Goal: Task Accomplishment & Management: Manage account settings

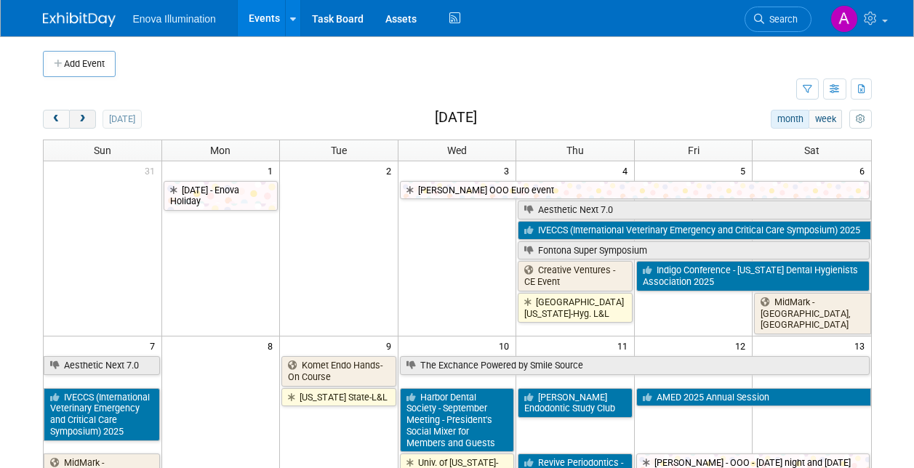
click at [85, 115] on span "next" at bounding box center [82, 119] width 11 height 9
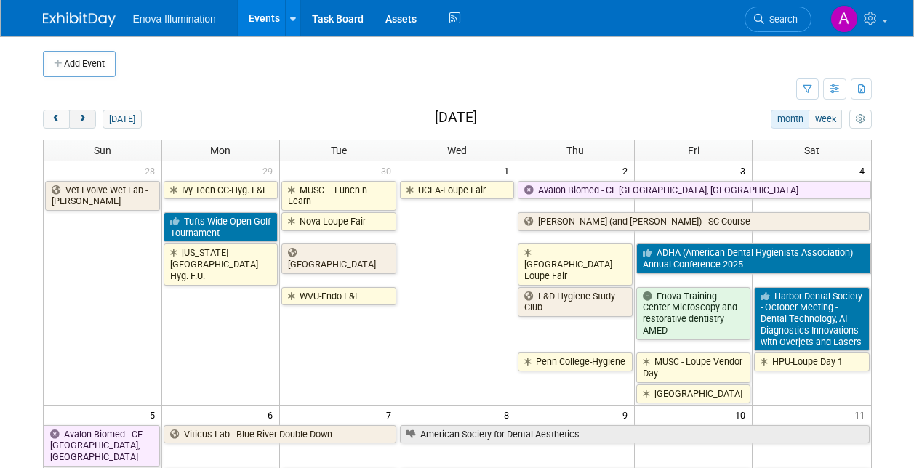
click at [85, 115] on span "next" at bounding box center [82, 119] width 11 height 9
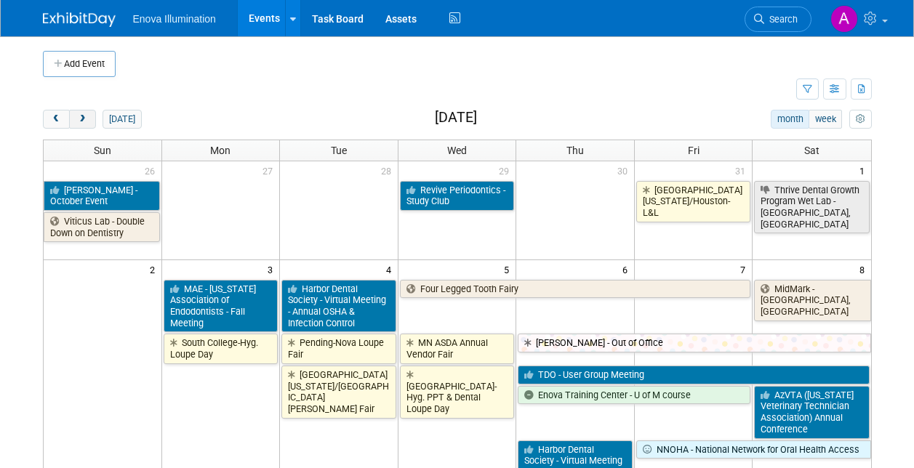
click at [85, 115] on span "next" at bounding box center [82, 119] width 11 height 9
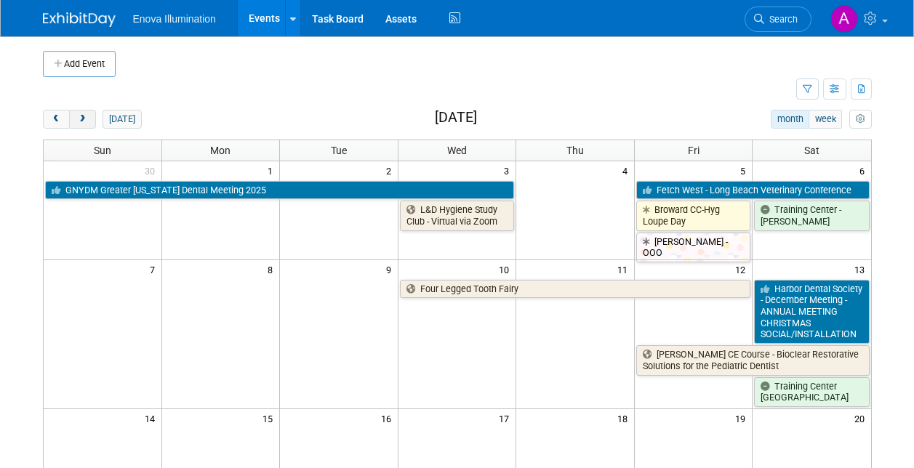
click at [85, 115] on span "next" at bounding box center [82, 119] width 11 height 9
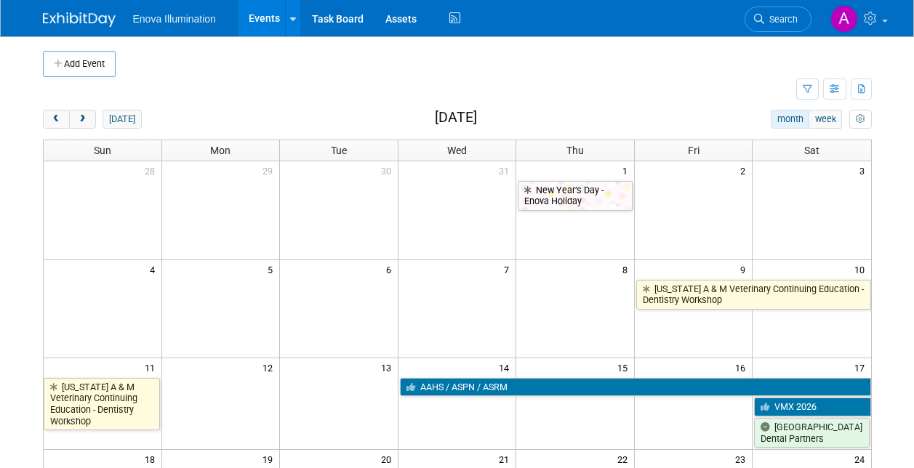
scroll to position [73, 0]
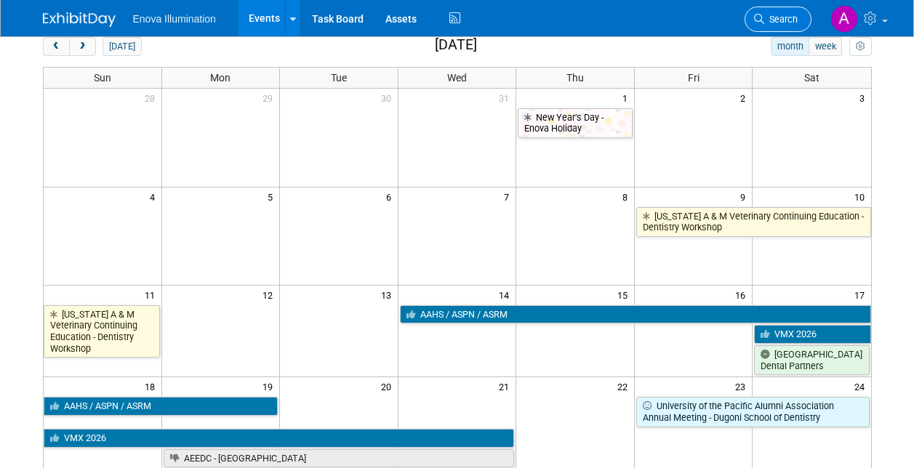
click at [783, 19] on span "Search" at bounding box center [780, 19] width 33 height 11
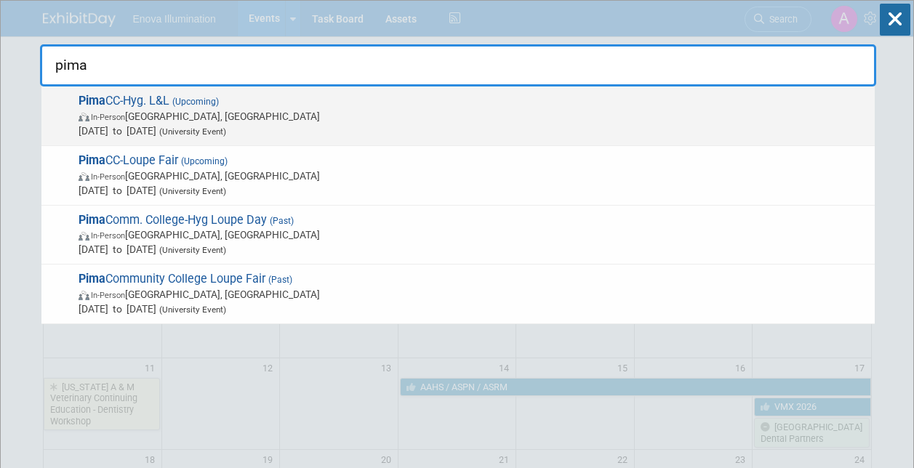
type input "pima"
click at [176, 97] on span "(Upcoming)" at bounding box center [193, 102] width 49 height 10
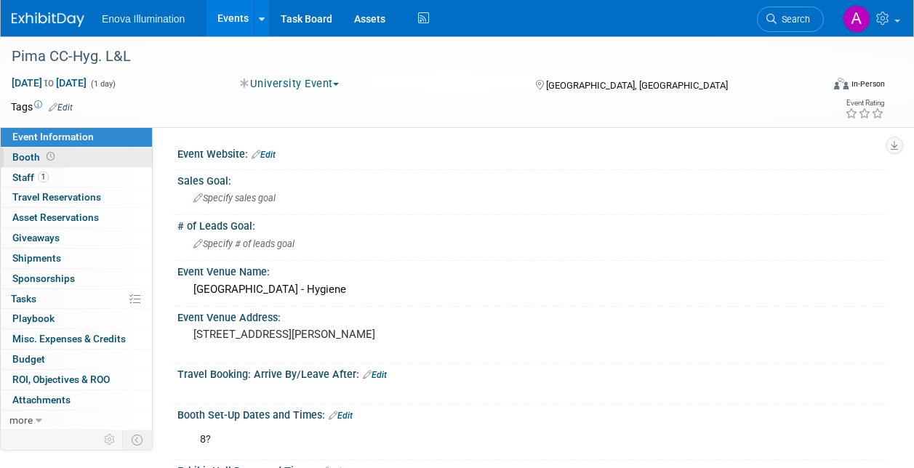
click at [128, 153] on link "Booth" at bounding box center [76, 158] width 151 height 20
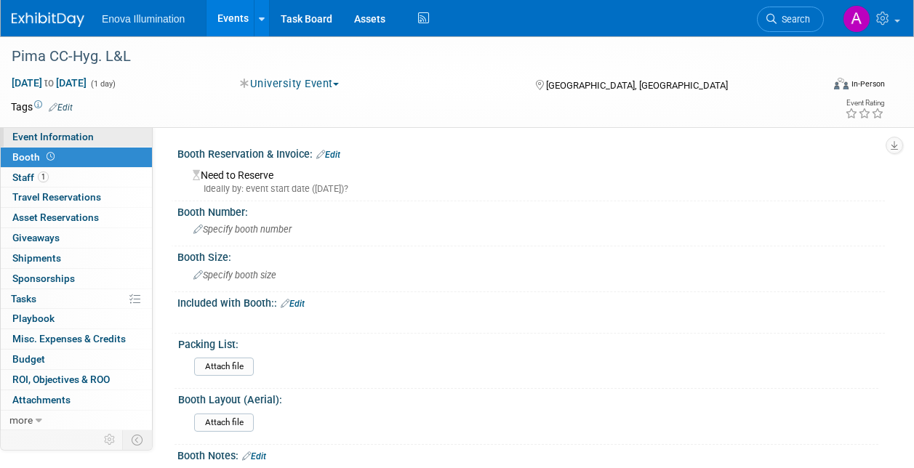
click at [96, 137] on link "Event Information" at bounding box center [76, 137] width 151 height 20
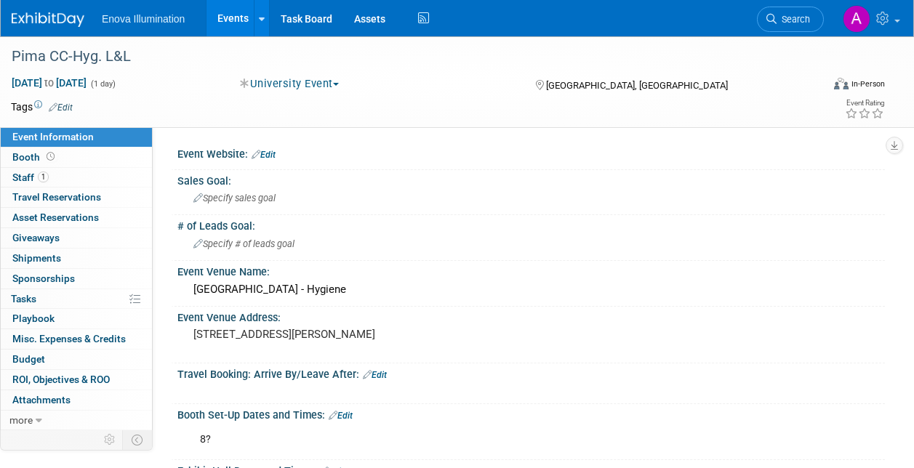
click at [41, 22] on img at bounding box center [48, 19] width 73 height 15
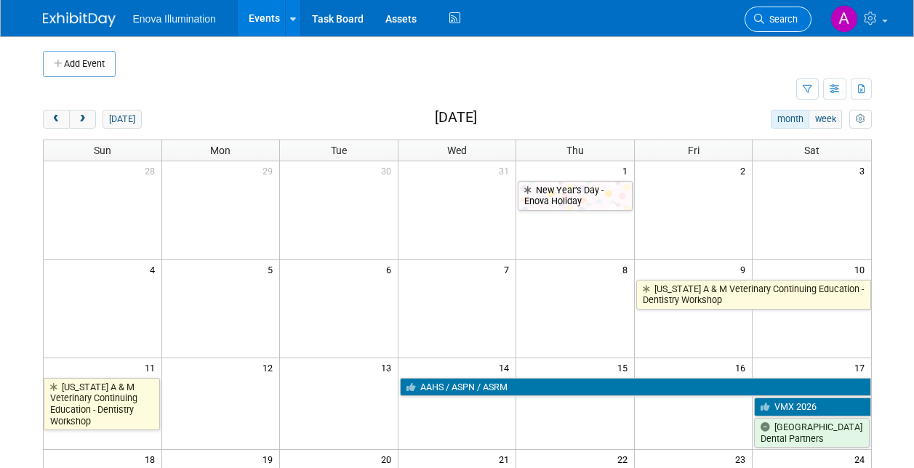
click at [774, 16] on span "Search" at bounding box center [780, 19] width 33 height 11
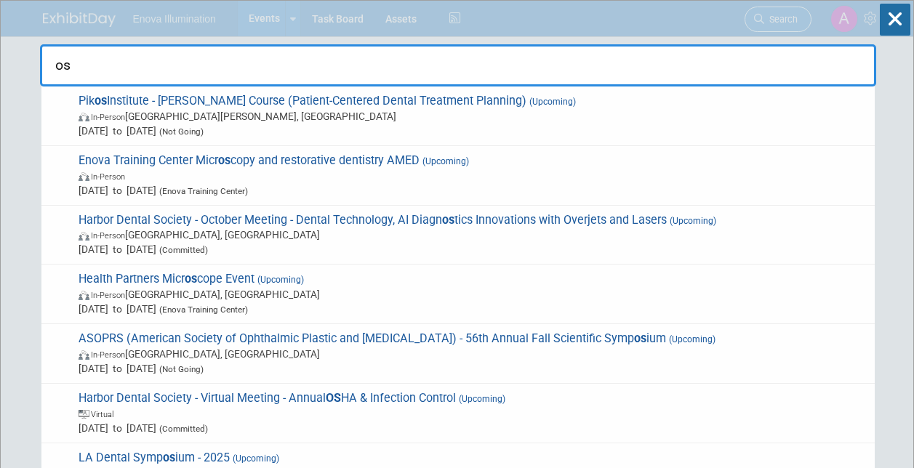
type input "o"
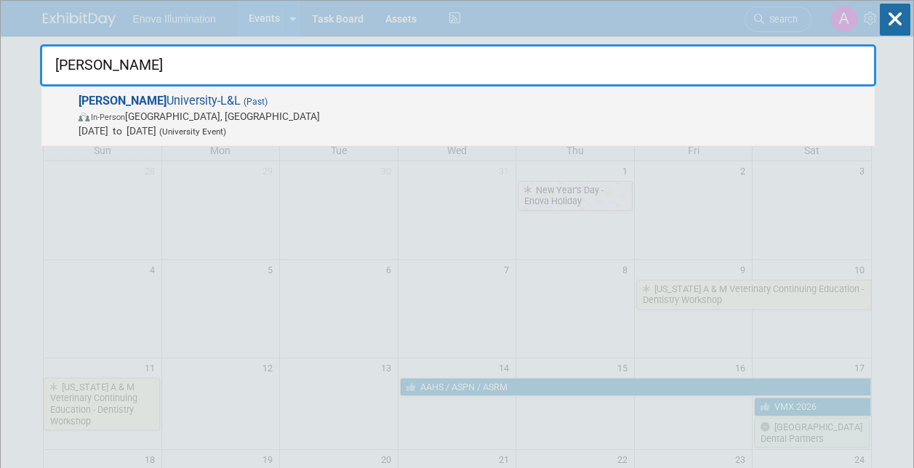
type input "roseman"
click at [156, 100] on span "Roseman University-L&L (Past) In-Person Henderson, NV Jul 10, 2025 to Jul 10, 2…" at bounding box center [470, 116] width 793 height 44
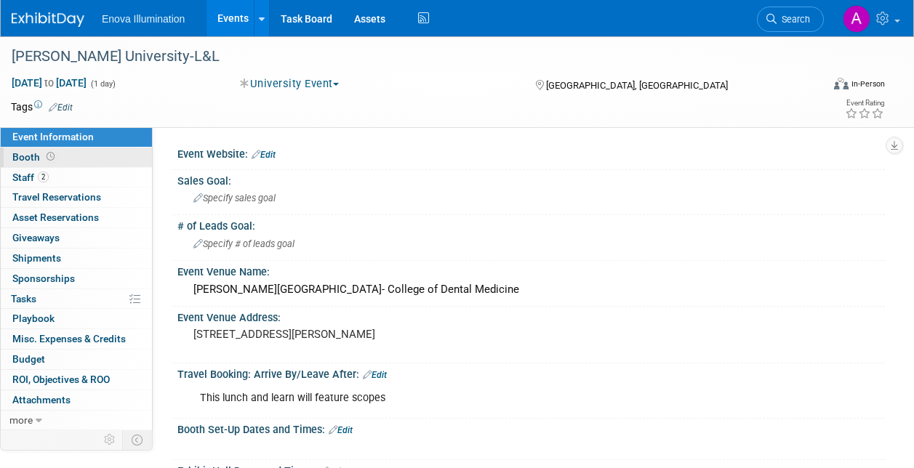
click at [111, 158] on link "Booth" at bounding box center [76, 158] width 151 height 20
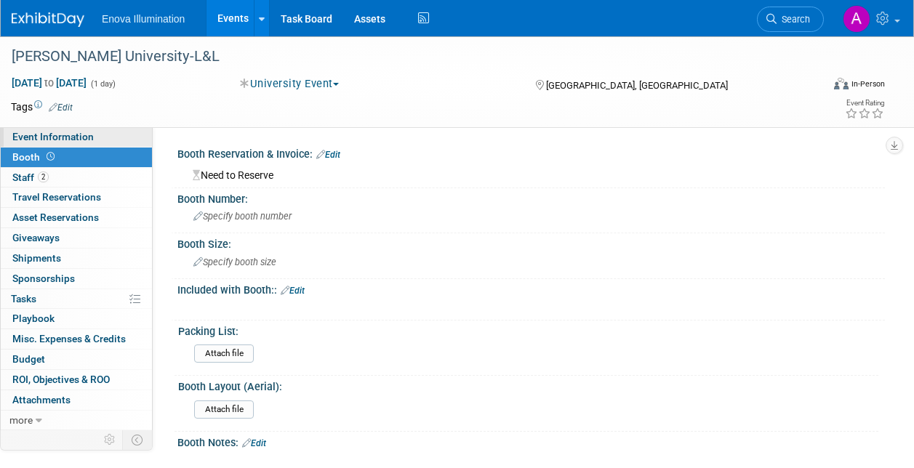
click at [114, 137] on link "Event Information" at bounding box center [76, 137] width 151 height 20
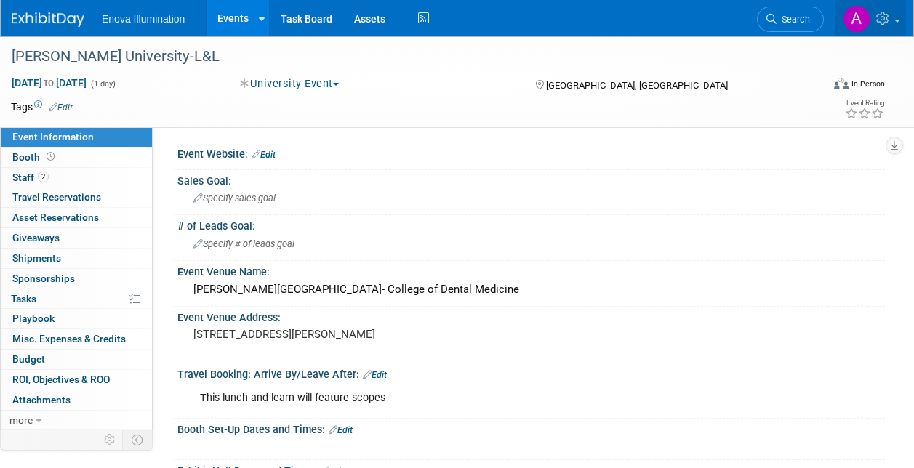
click at [885, 18] on icon at bounding box center [884, 18] width 17 height 13
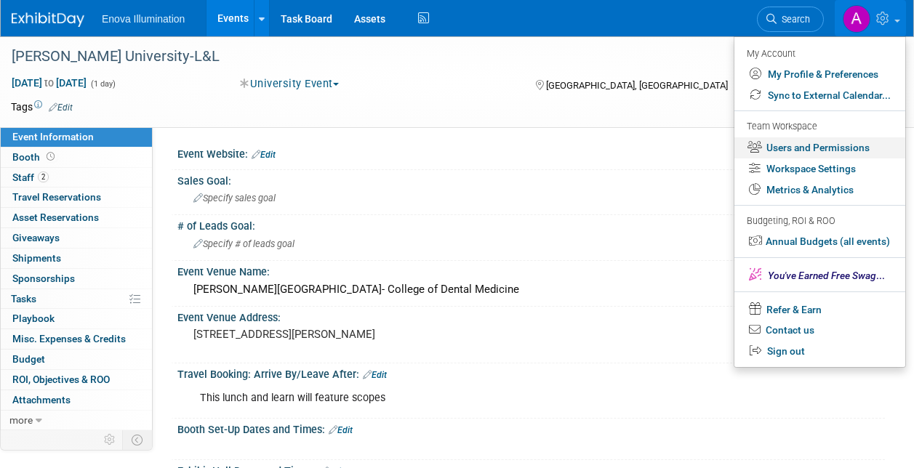
click at [791, 148] on link "Users and Permissions" at bounding box center [819, 147] width 171 height 21
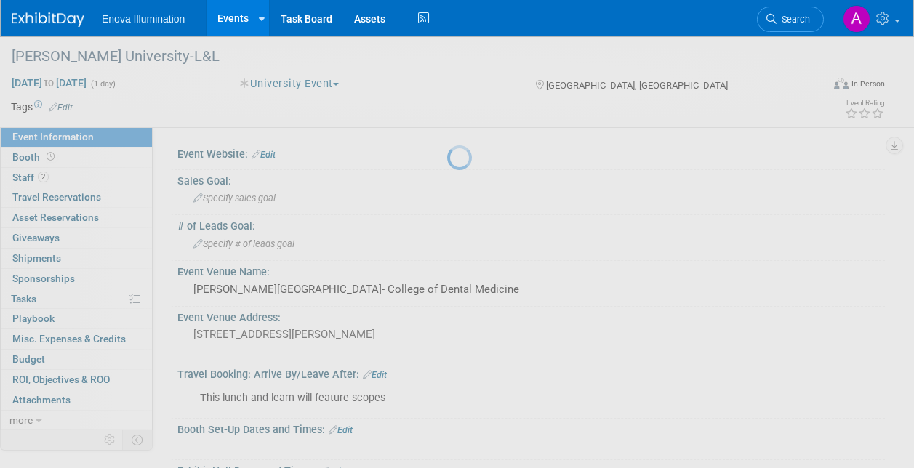
click at [467, 148] on div at bounding box center [457, 234] width 20 height 468
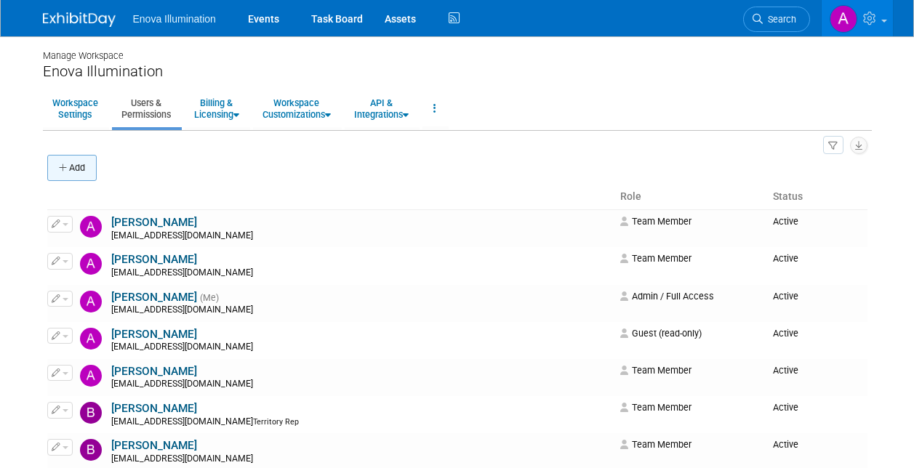
click at [83, 164] on button "Add" at bounding box center [71, 168] width 49 height 26
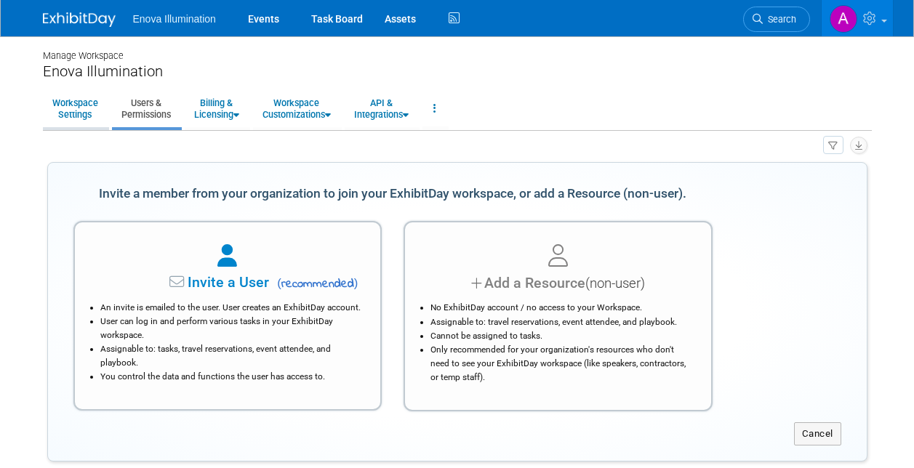
click at [78, 117] on link "Workspace Settings" at bounding box center [75, 109] width 65 height 36
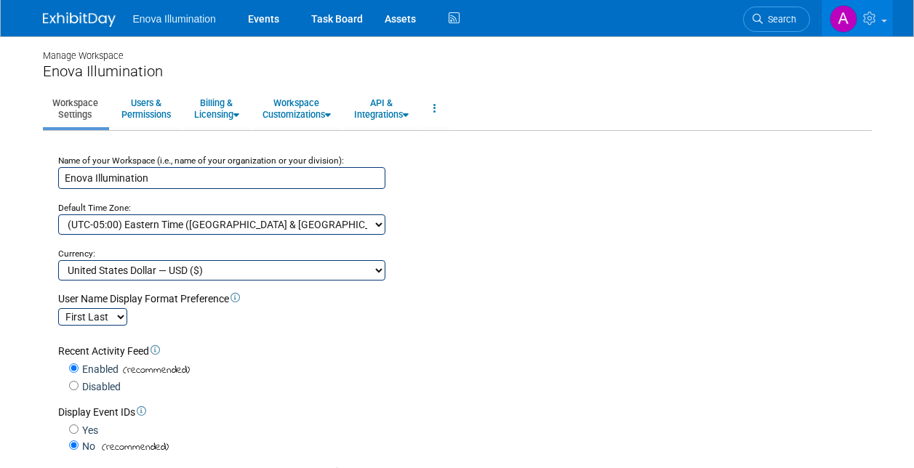
click at [69, 16] on img at bounding box center [79, 19] width 73 height 15
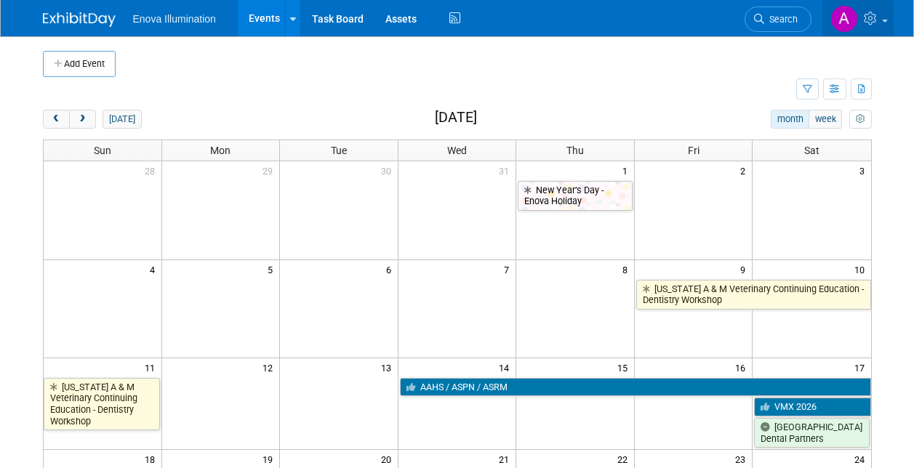
click at [870, 16] on icon at bounding box center [872, 18] width 17 height 13
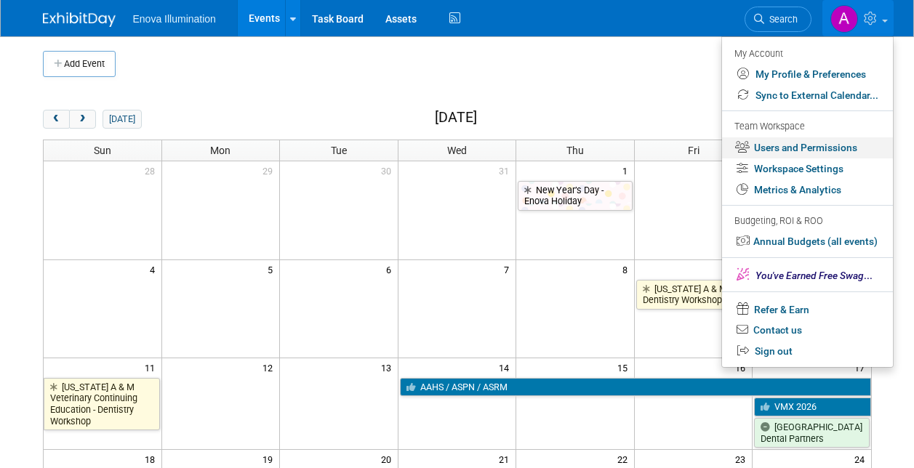
click at [778, 155] on link "Users and Permissions" at bounding box center [807, 147] width 171 height 21
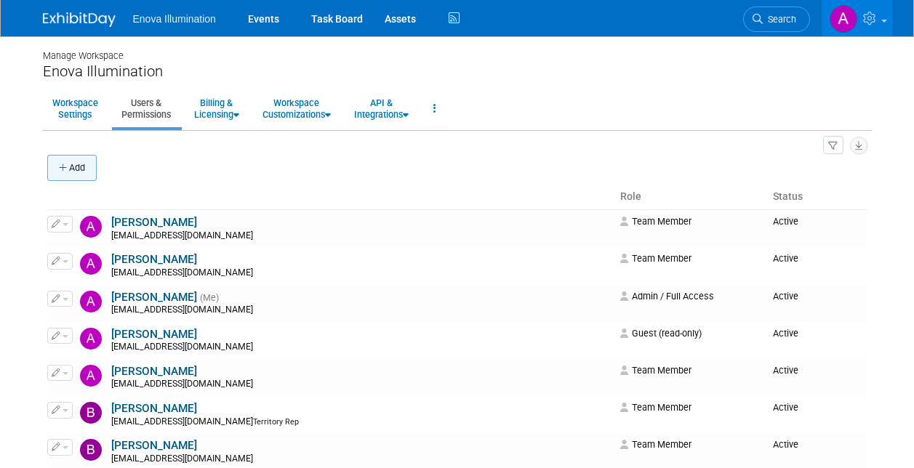
click at [82, 166] on button "Add" at bounding box center [71, 168] width 49 height 26
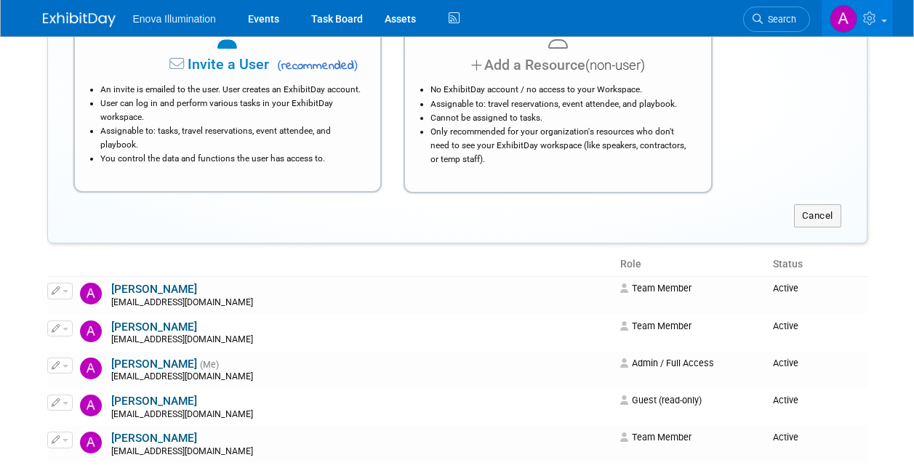
click at [267, 112] on li "User can log in and perform various tasks in your ExhibitDay workspace." at bounding box center [231, 111] width 262 height 28
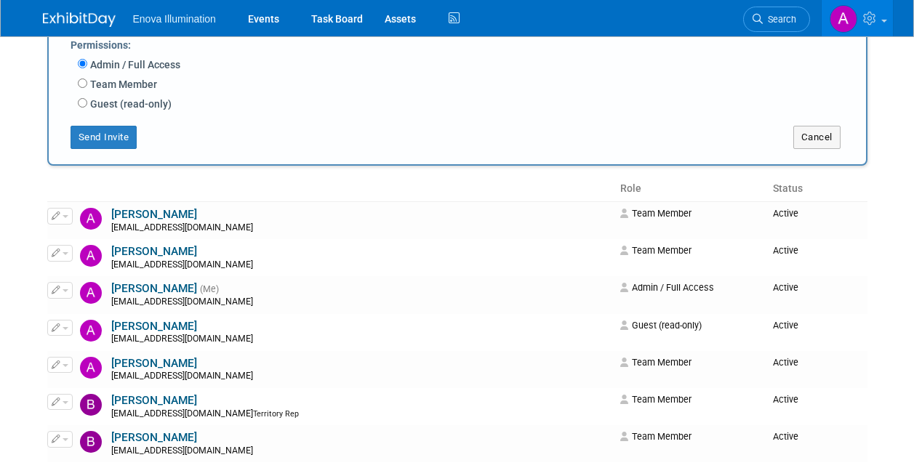
scroll to position [145, 0]
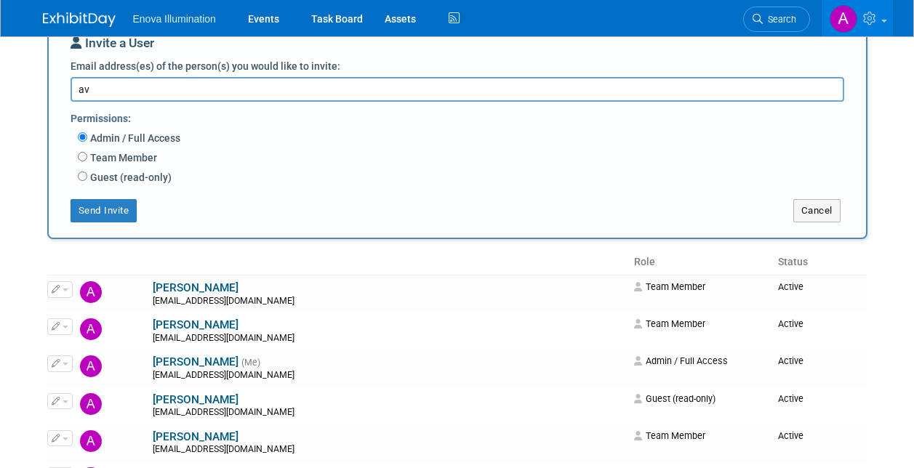
type textarea "a"
click at [81, 158] on input "Team Member" at bounding box center [82, 156] width 9 height 9
radio input "true"
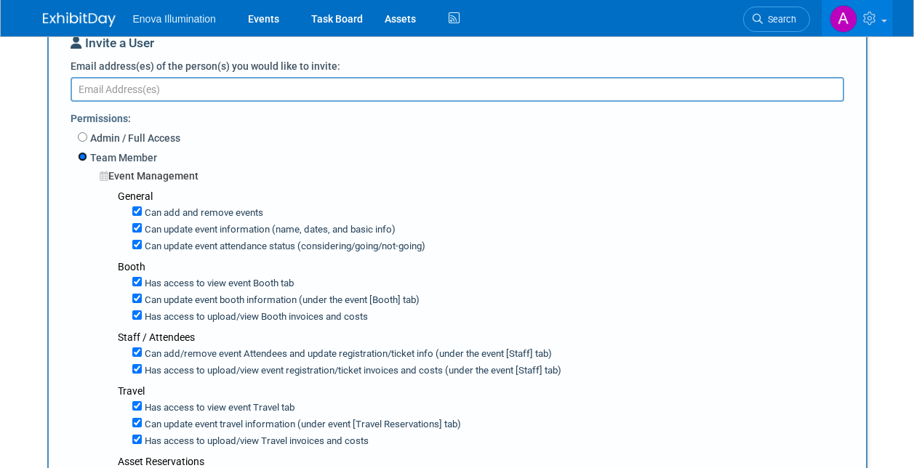
click at [81, 158] on input "Team Member" at bounding box center [82, 156] width 9 height 9
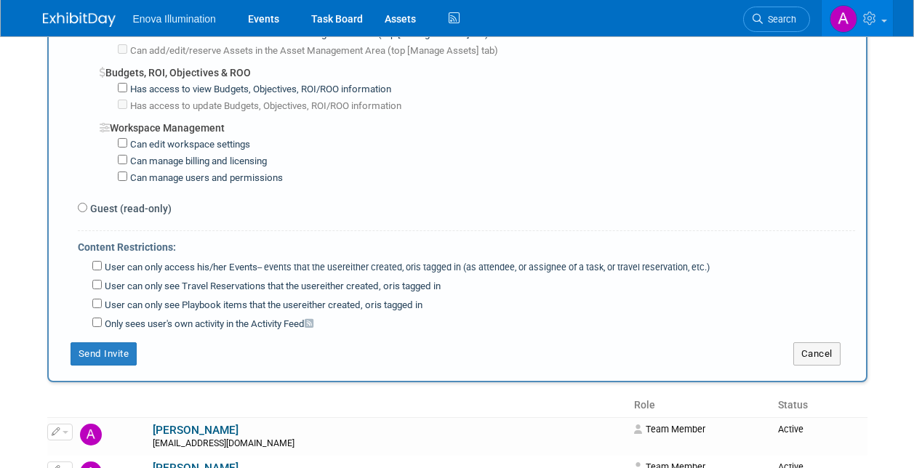
scroll to position [1090, 0]
click at [82, 209] on input "Guest (read-only)" at bounding box center [82, 206] width 9 height 9
radio input "true"
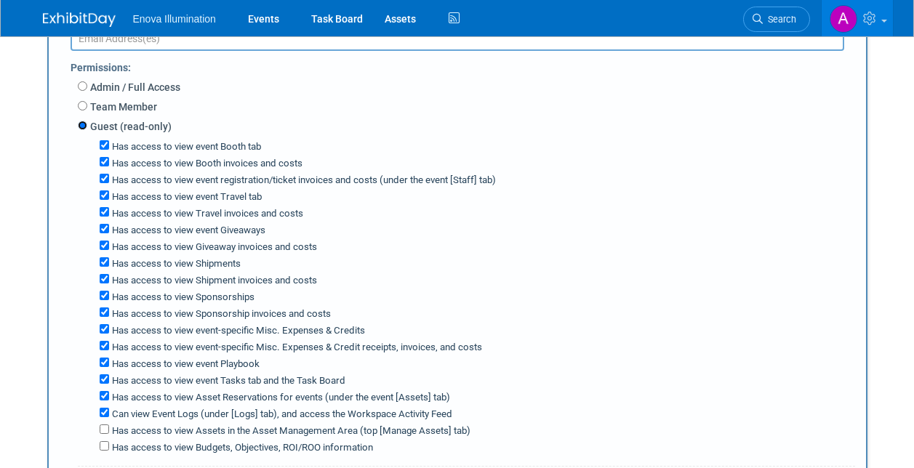
scroll to position [217, 0]
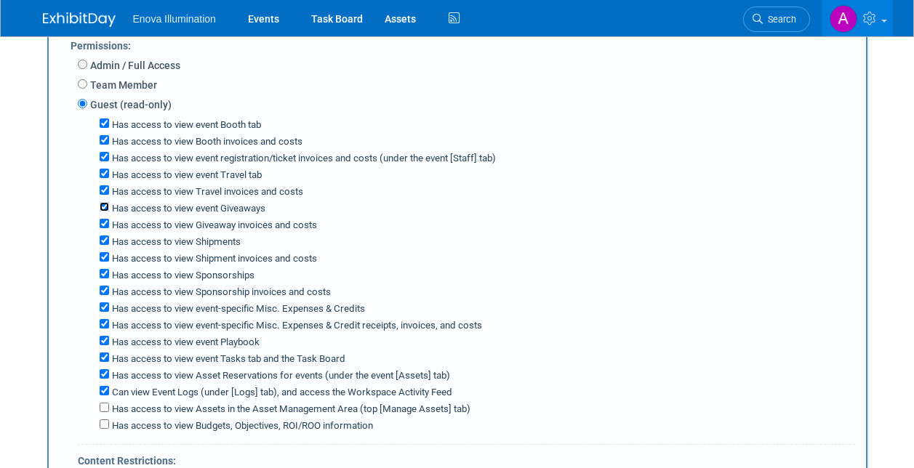
click at [105, 208] on input "Has access to view event Giveaways" at bounding box center [104, 206] width 9 height 9
checkbox input "false"
click at [103, 245] on input "Has access to view Shipments" at bounding box center [104, 240] width 9 height 9
checkbox input "false"
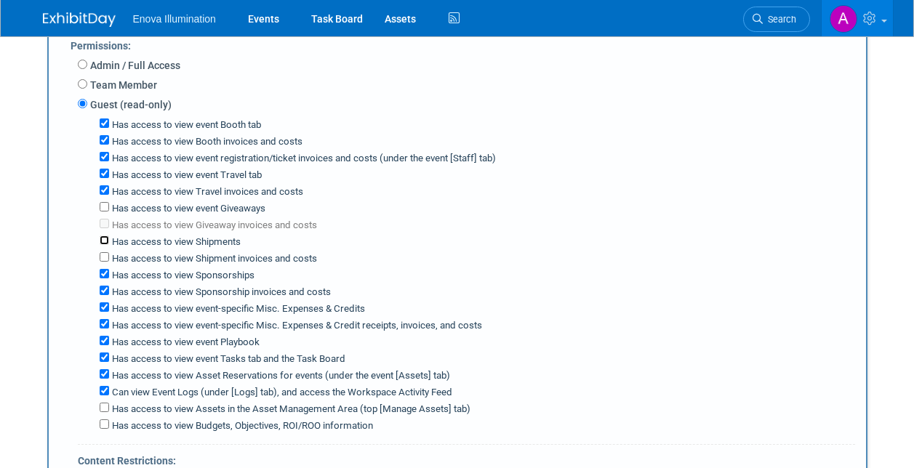
checkbox input "false"
click at [105, 278] on input "Has access to view Sponsorships" at bounding box center [104, 273] width 9 height 9
checkbox input "false"
click at [104, 312] on input "Has access to view event-specific Misc. Expenses & Credits" at bounding box center [104, 306] width 9 height 9
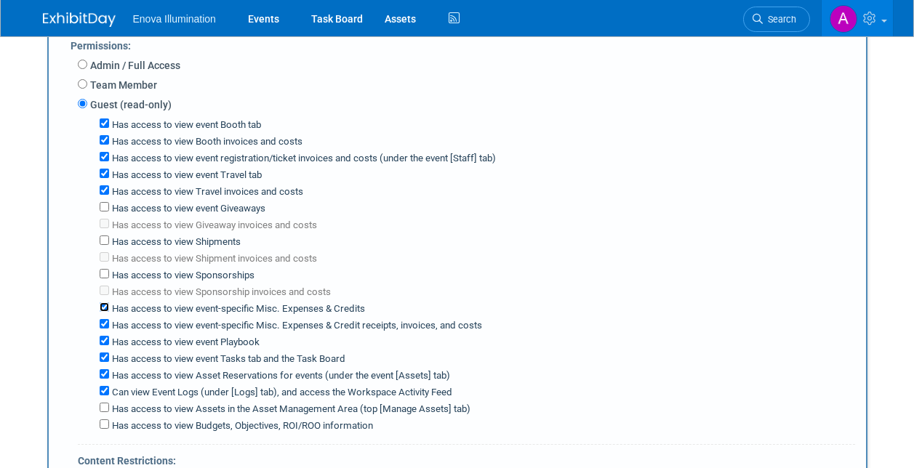
checkbox input "false"
click at [105, 343] on input "Has access to view event Playbook" at bounding box center [104, 340] width 9 height 9
checkbox input "false"
click at [103, 360] on input "Has access to view event Tasks tab and the Task Board" at bounding box center [104, 357] width 9 height 9
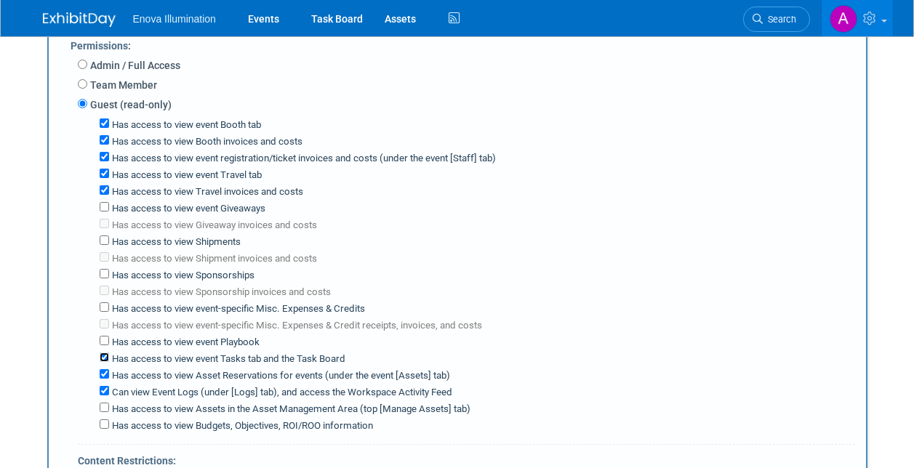
checkbox input "false"
click at [100, 376] on input "Has access to view Asset Reservations for events (under the event [Assets] tab)" at bounding box center [104, 373] width 9 height 9
checkbox input "false"
click at [103, 390] on input "Can view Event Logs (under [Logs] tab), and access the Workspace Activity Feed" at bounding box center [104, 390] width 9 height 9
checkbox input "false"
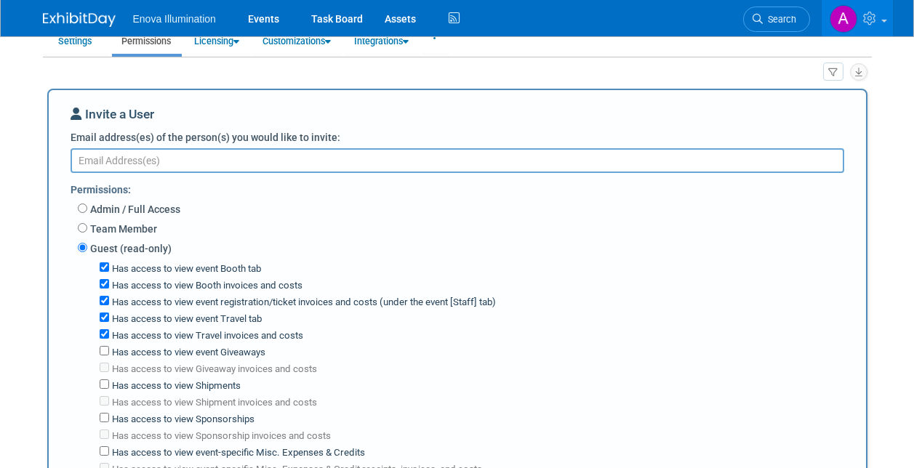
scroll to position [72, 0]
click at [104, 339] on input "Has access to view Travel invoices and costs" at bounding box center [104, 335] width 9 height 9
checkbox input "false"
click at [103, 304] on input "Has access to view event registration/ticket invoices and costs (under the even…" at bounding box center [104, 301] width 9 height 9
checkbox input "false"
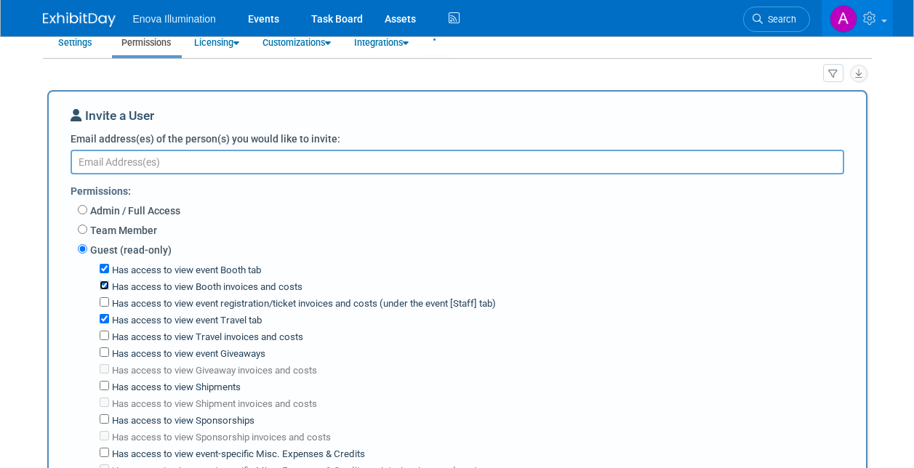
click at [103, 289] on input "Has access to view Booth invoices and costs" at bounding box center [104, 285] width 9 height 9
checkbox input "false"
click at [95, 158] on textarea "Email address(es) of the person(s) you would like to invite:" at bounding box center [458, 162] width 774 height 25
paste textarea "abartsch@goenova.com"
paste textarea "mheimkes@goenova.com"
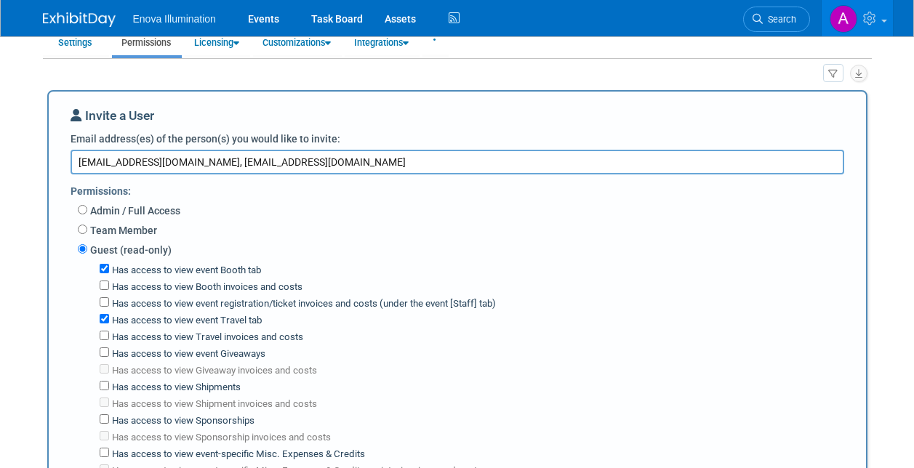
type textarea "abartsch@goenova.com, mheimkes@goenova.com"
click at [273, 227] on div "Team Member Event Management General Can add and remove events Can update event…" at bounding box center [466, 232] width 777 height 20
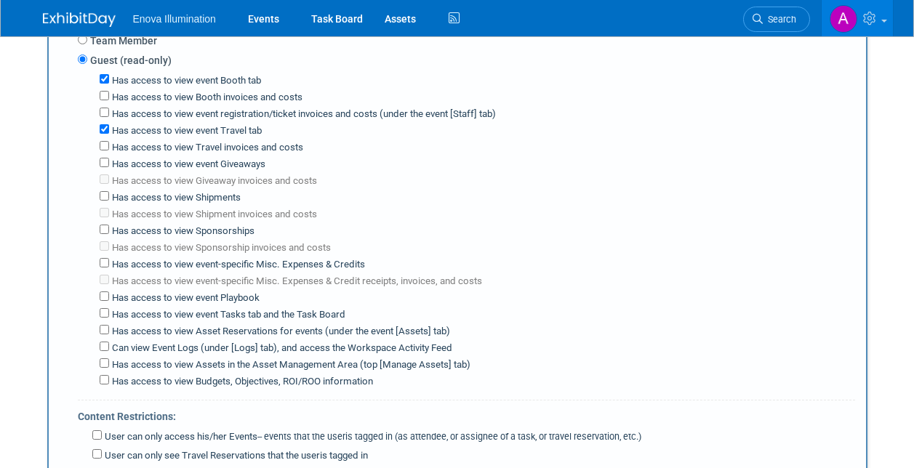
scroll to position [435, 0]
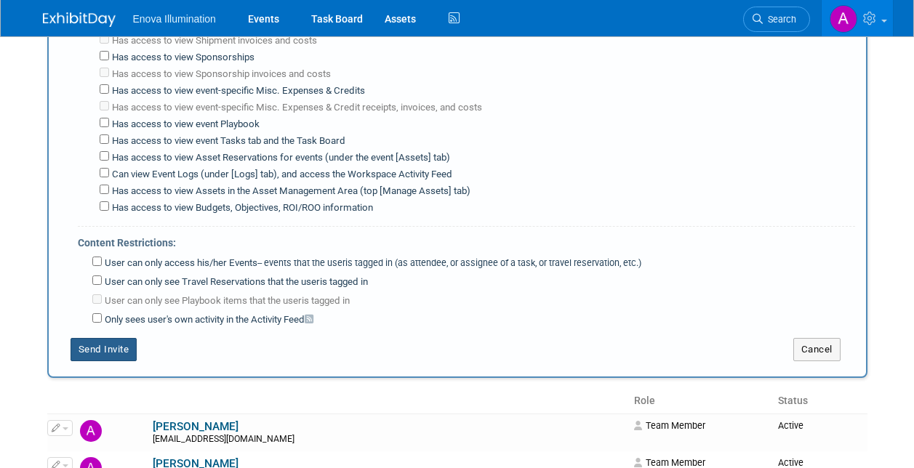
click at [93, 348] on button "Send Invite" at bounding box center [104, 349] width 67 height 23
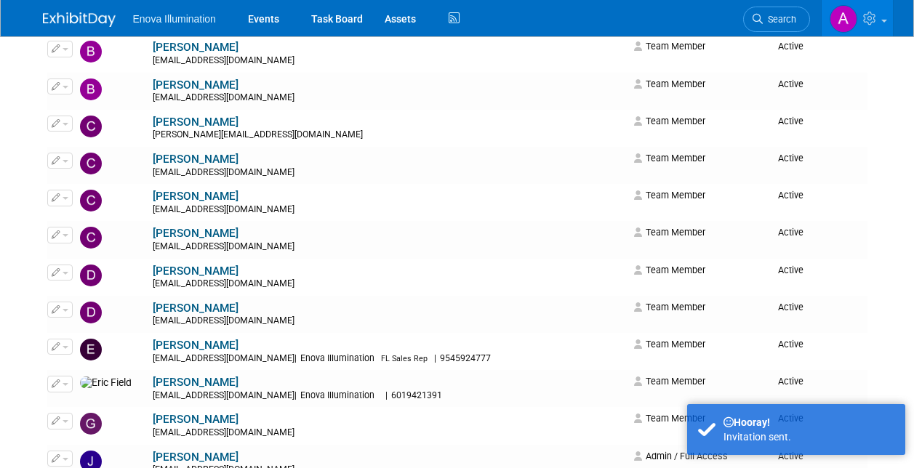
scroll to position [0, 0]
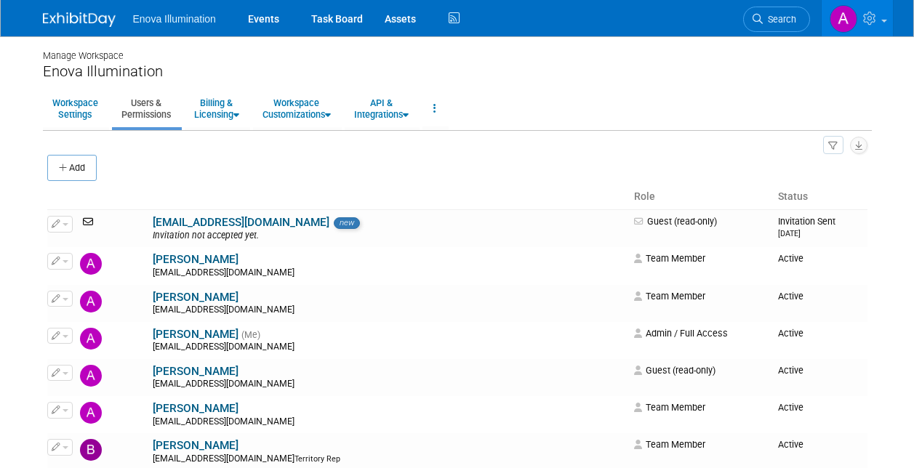
click at [76, 23] on img at bounding box center [79, 19] width 73 height 15
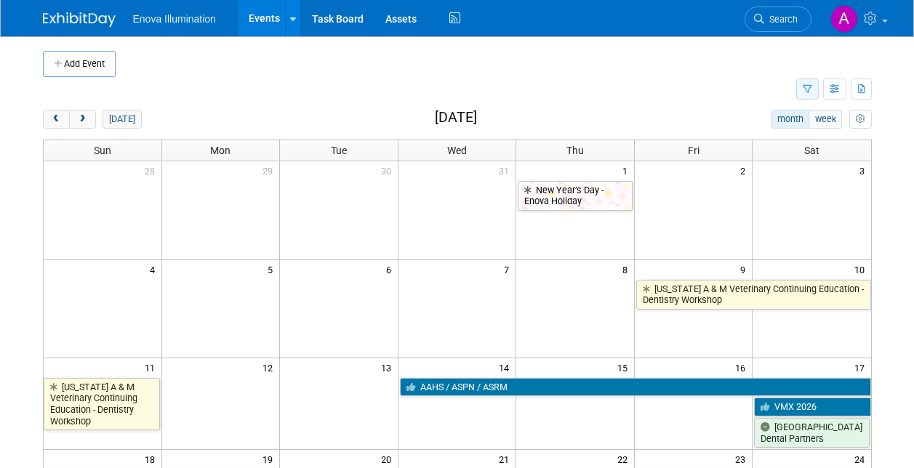
drag, startPoint x: 0, startPoint y: 0, endPoint x: 811, endPoint y: 89, distance: 816.2
click at [811, 89] on button "button" at bounding box center [807, 89] width 23 height 21
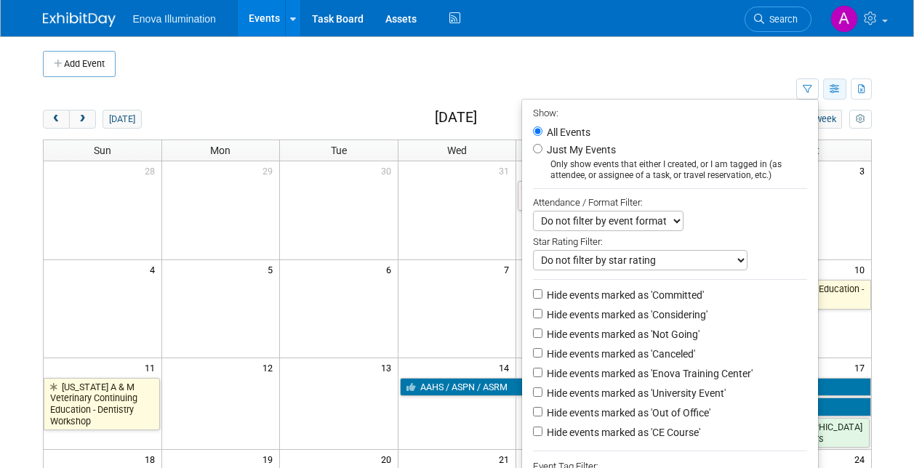
click at [837, 88] on icon "button" at bounding box center [835, 89] width 11 height 9
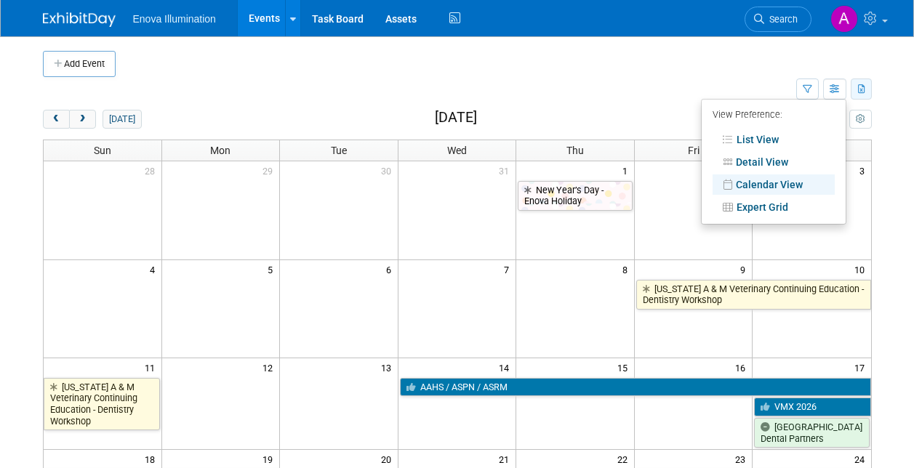
click at [862, 90] on icon "button" at bounding box center [862, 89] width 8 height 9
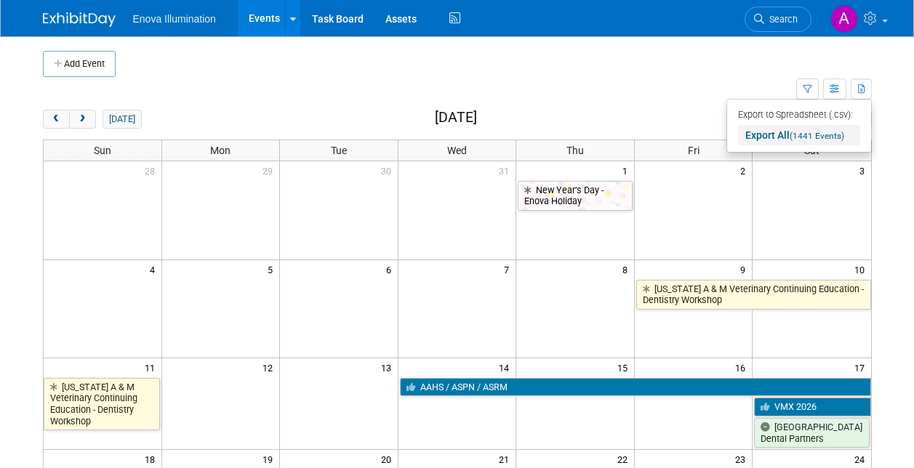
click at [795, 135] on span "(1441 Events)" at bounding box center [817, 136] width 55 height 10
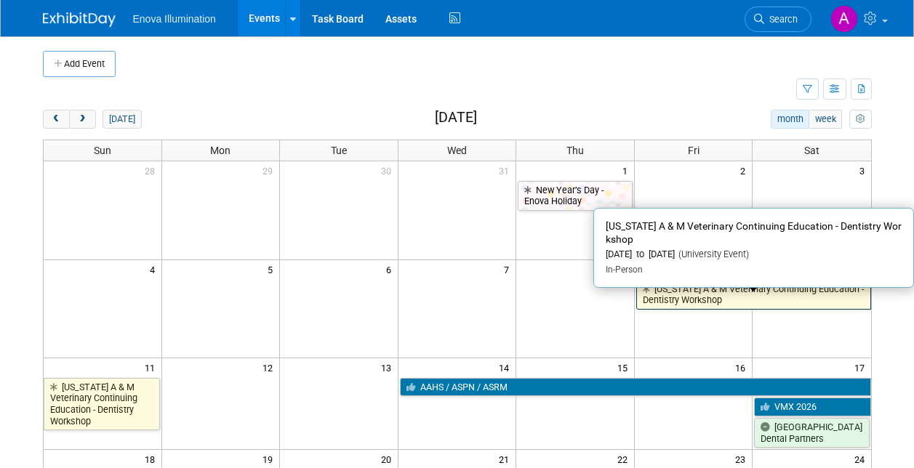
click at [704, 295] on link "[US_STATE] A & M Veterinary Continuing Education - Dentistry Workshop" at bounding box center [753, 295] width 235 height 30
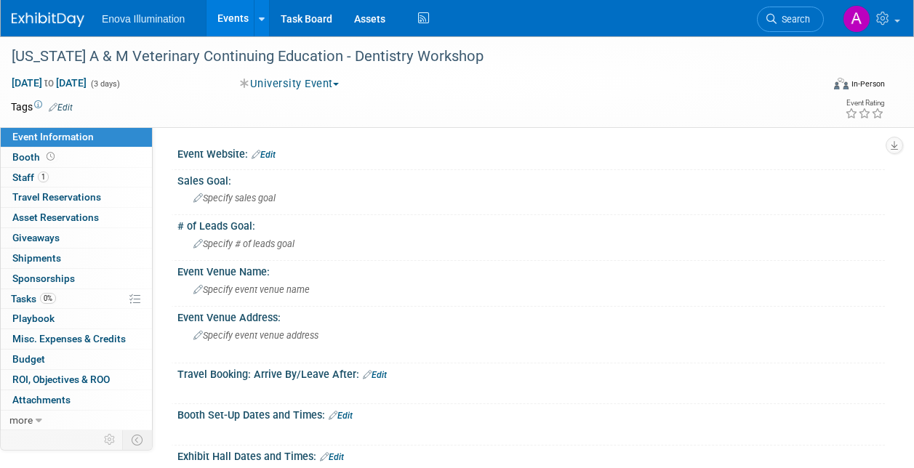
click at [284, 84] on button "University Event" at bounding box center [290, 83] width 110 height 15
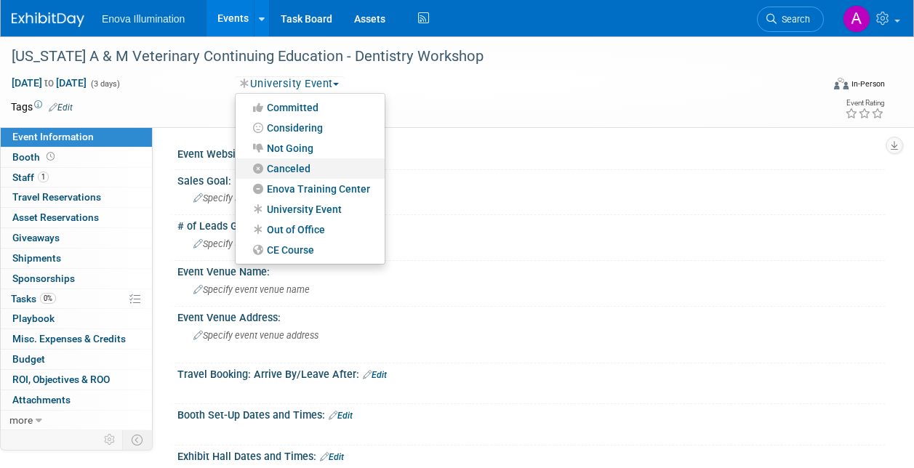
click at [278, 169] on link "Canceled" at bounding box center [310, 168] width 149 height 20
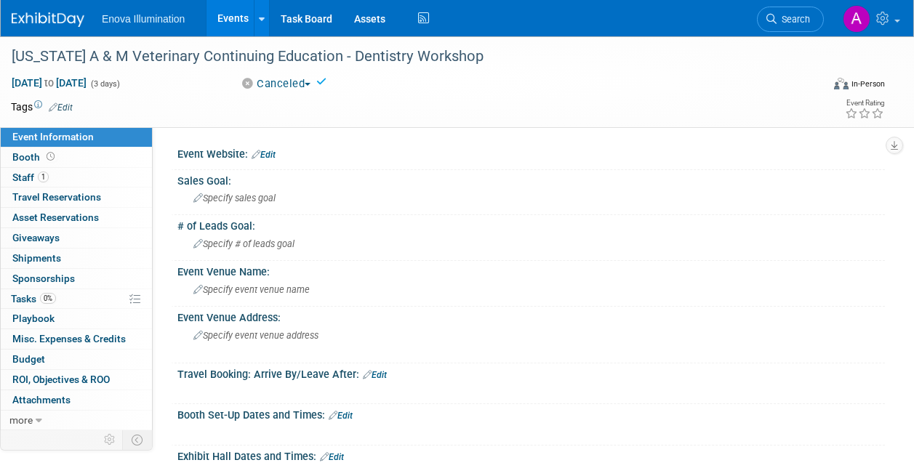
click at [68, 20] on img at bounding box center [48, 19] width 73 height 15
